Goal: Task Accomplishment & Management: Complete application form

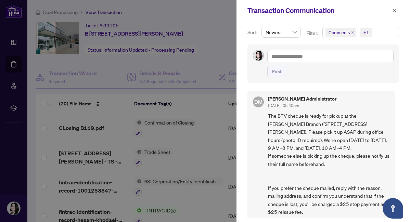
scroll to position [8, 0]
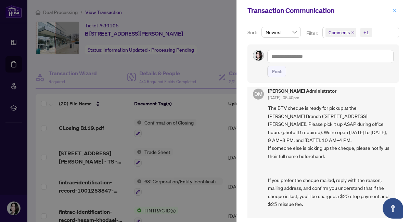
click at [395, 10] on icon "close" at bounding box center [394, 10] width 5 height 5
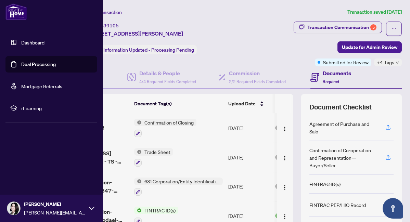
click at [25, 66] on link "Deal Processing" at bounding box center [38, 64] width 35 height 6
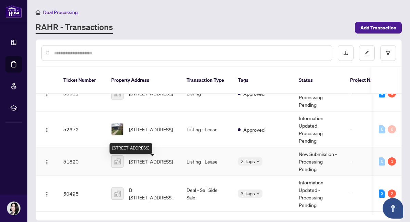
scroll to position [47, 0]
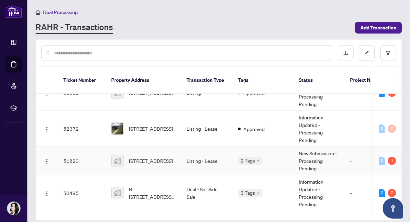
click at [314, 147] on td "New Submission - Processing Pending" at bounding box center [318, 161] width 51 height 28
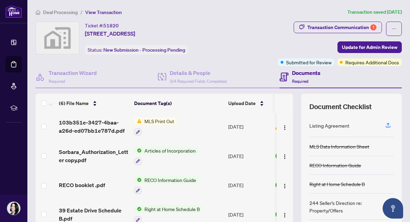
scroll to position [0, 0]
click at [162, 120] on span "MLS Print Out" at bounding box center [158, 121] width 35 height 8
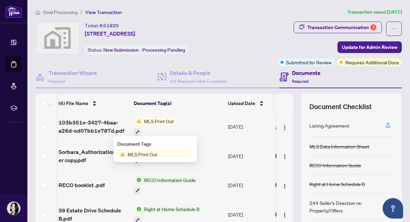
click at [156, 122] on span "MLS Print Out" at bounding box center [158, 121] width 35 height 8
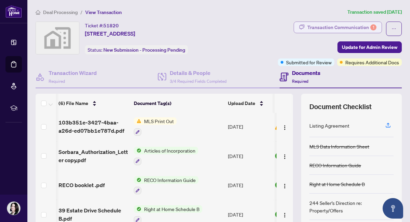
click at [349, 28] on div "Transaction Communication 1" at bounding box center [341, 27] width 69 height 11
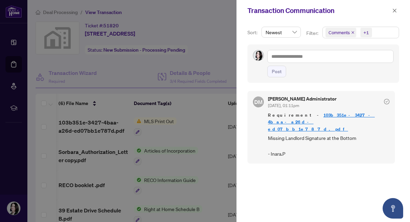
click at [227, 72] on div at bounding box center [205, 111] width 410 height 222
click at [393, 8] on icon "close" at bounding box center [394, 10] width 5 height 5
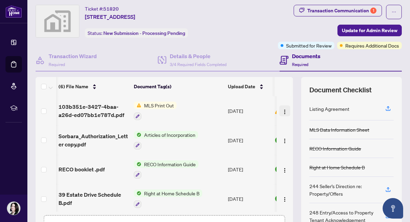
click at [283, 110] on img "button" at bounding box center [284, 111] width 5 height 5
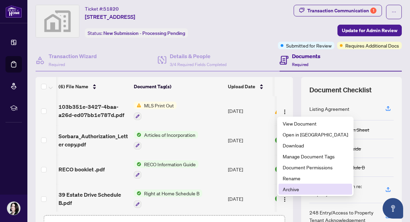
click at [294, 189] on span "Archive" at bounding box center [315, 190] width 65 height 8
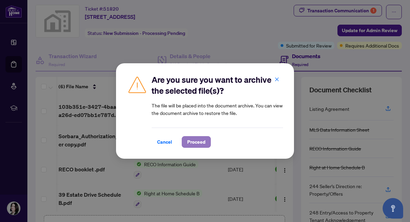
click at [196, 144] on span "Proceed" at bounding box center [196, 142] width 18 height 11
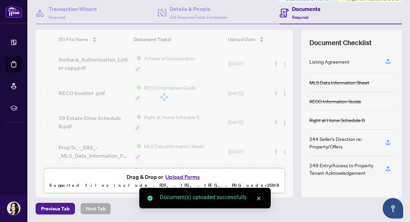
scroll to position [0, 0]
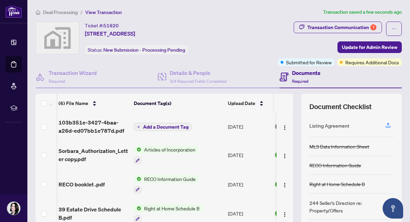
click at [137, 125] on icon "plus" at bounding box center [138, 126] width 3 height 3
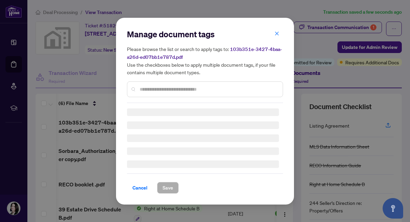
click at [150, 87] on input "text" at bounding box center [209, 90] width 138 height 8
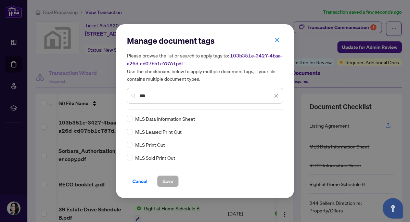
type input "***"
click at [165, 180] on span "Save" at bounding box center [168, 181] width 11 height 11
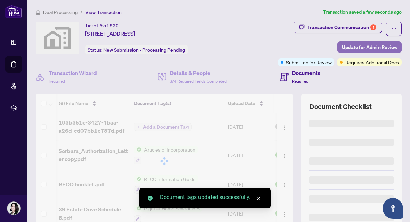
click at [378, 47] on span "Update for Admin Review" at bounding box center [369, 47] width 55 height 11
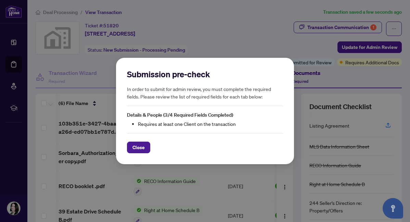
click at [262, 26] on div "Submission pre-check In order to submit for admin review, you must complete the…" at bounding box center [205, 111] width 410 height 222
click at [135, 144] on span "Close" at bounding box center [138, 147] width 12 height 11
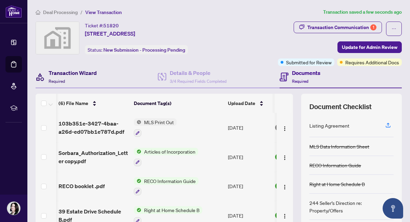
click at [62, 75] on h4 "Transaction Wizard" at bounding box center [73, 73] width 48 height 8
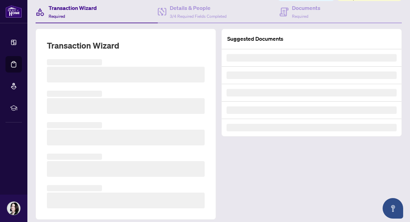
scroll to position [71, 0]
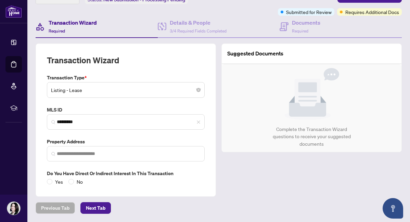
type input "**********"
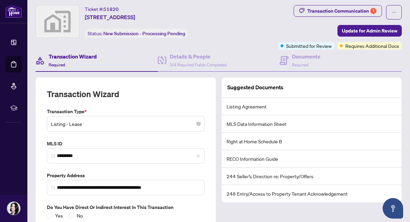
scroll to position [50, 0]
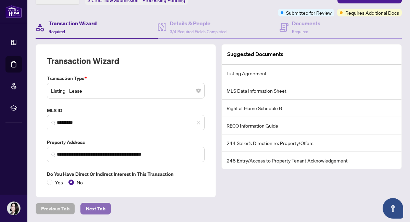
click at [94, 208] on span "Next Tab" at bounding box center [96, 208] width 20 height 11
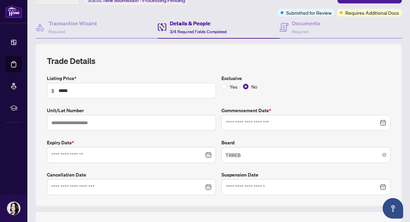
type input "**********"
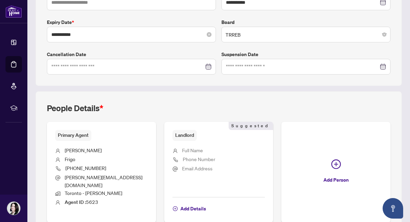
scroll to position [200, 0]
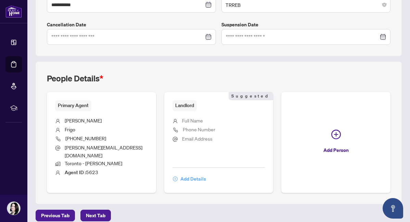
click at [175, 177] on icon "plus-circle" at bounding box center [175, 179] width 5 height 5
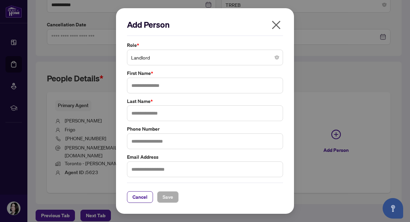
click at [274, 60] on span "Landlord" at bounding box center [205, 57] width 148 height 13
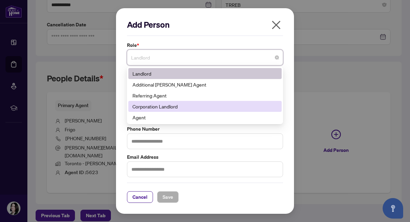
click at [168, 107] on div "Corporation Landlord" at bounding box center [204, 107] width 145 height 8
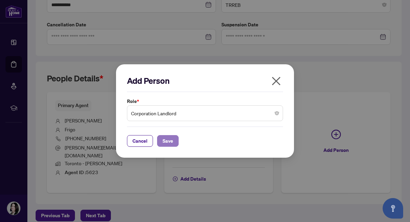
click at [171, 140] on span "Save" at bounding box center [168, 141] width 11 height 11
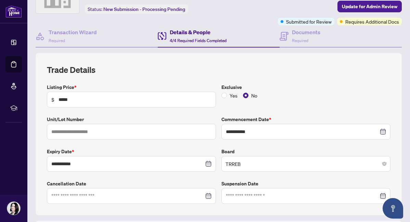
scroll to position [12, 0]
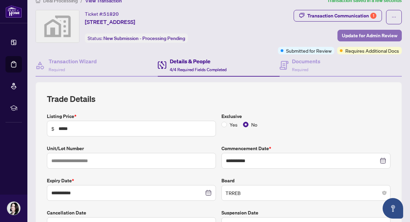
click at [368, 33] on span "Update for Admin Review" at bounding box center [369, 35] width 55 height 11
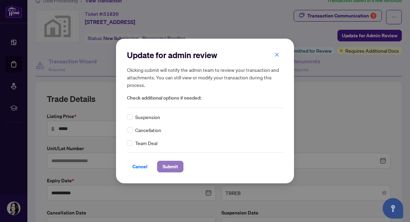
click at [170, 167] on span "Submit" at bounding box center [170, 166] width 15 height 11
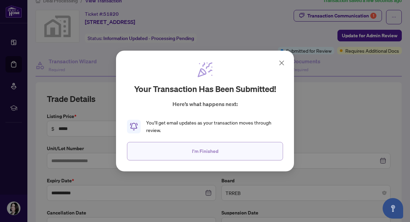
click at [204, 151] on span "I'm Finished" at bounding box center [205, 151] width 26 height 11
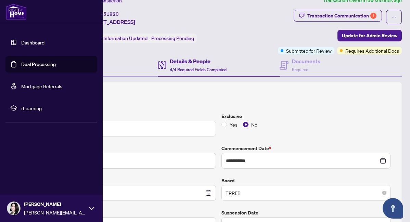
click at [21, 46] on link "Dashboard" at bounding box center [32, 42] width 23 height 6
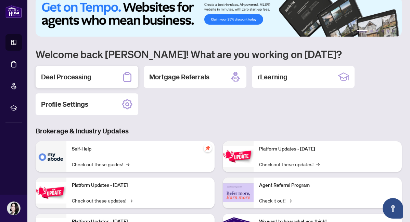
click at [71, 76] on h2 "Deal Processing" at bounding box center [66, 77] width 50 height 10
